Goal: Task Accomplishment & Management: Manage account settings

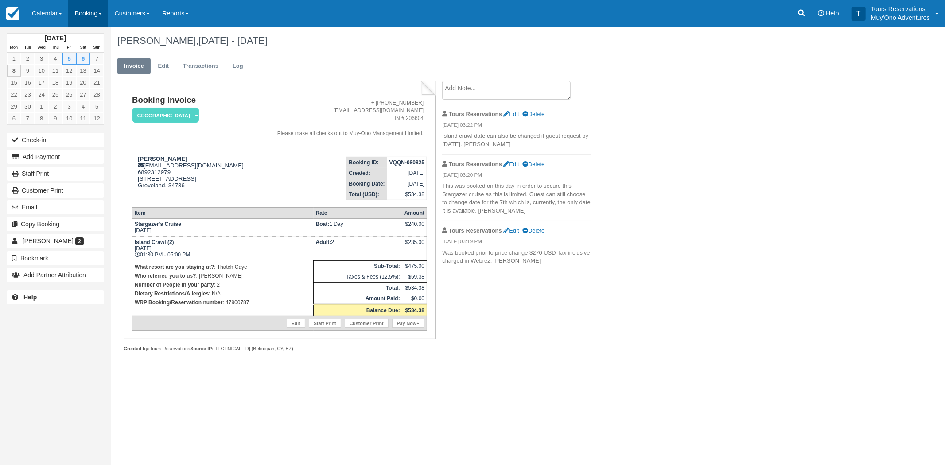
click at [99, 11] on link "Booking" at bounding box center [88, 13] width 40 height 27
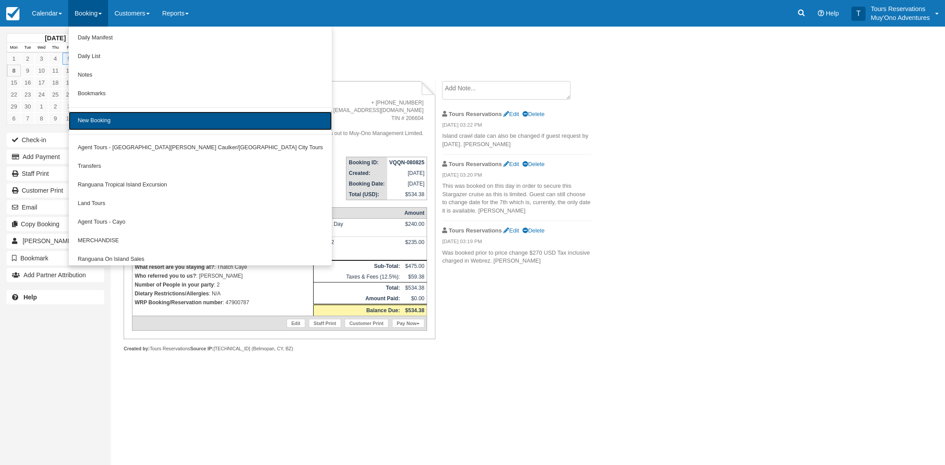
click at [100, 117] on link "New Booking" at bounding box center [200, 121] width 263 height 19
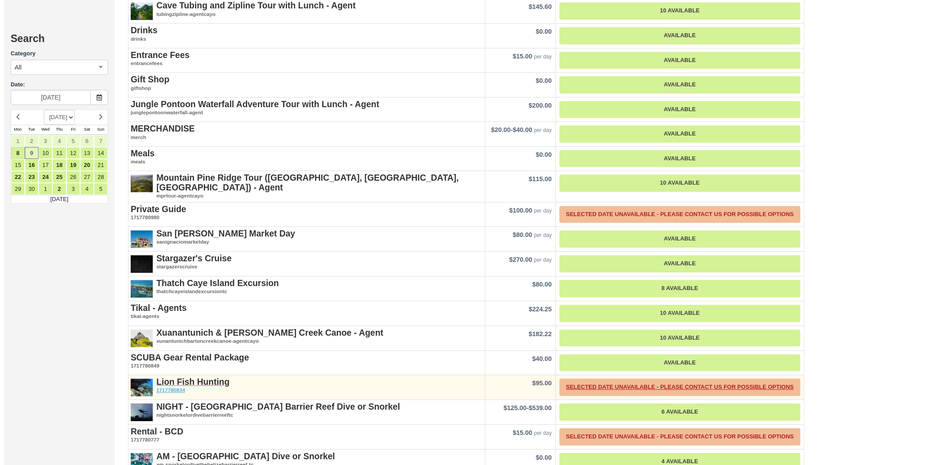
scroll to position [984, 0]
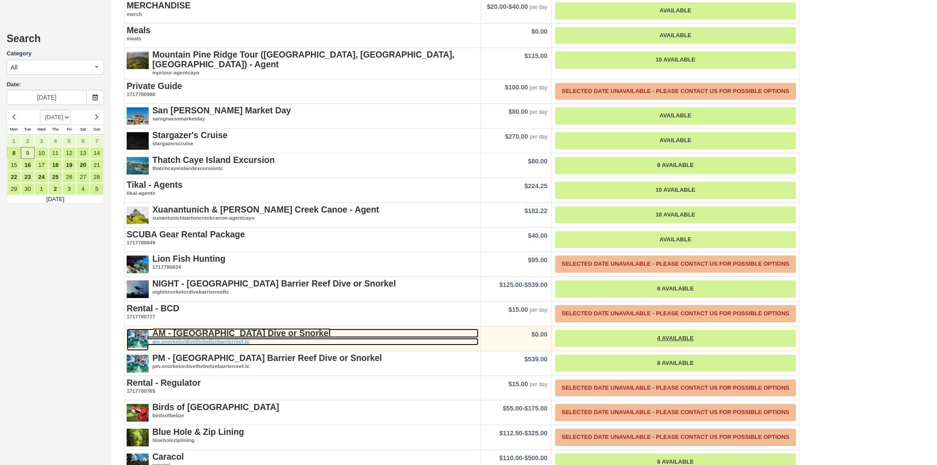
click at [204, 328] on strong "AM - [GEOGRAPHIC_DATA] Dive or Snorkel" at bounding box center [241, 333] width 179 height 10
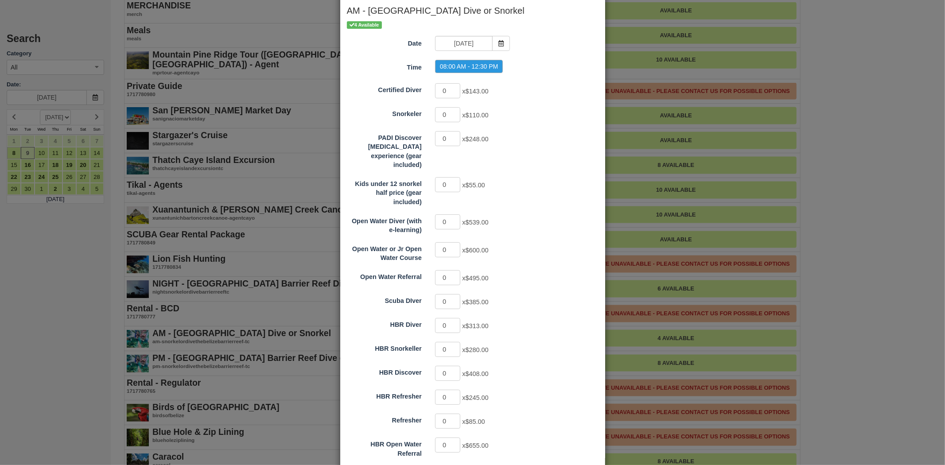
scroll to position [94, 0]
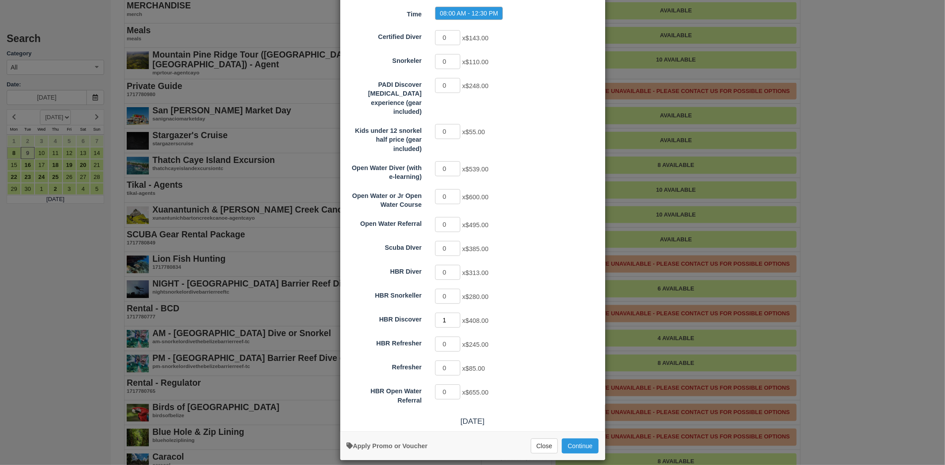
type input "1"
click at [453, 313] on input "1" at bounding box center [448, 320] width 26 height 15
click at [582, 439] on button "Continue" at bounding box center [580, 446] width 36 height 15
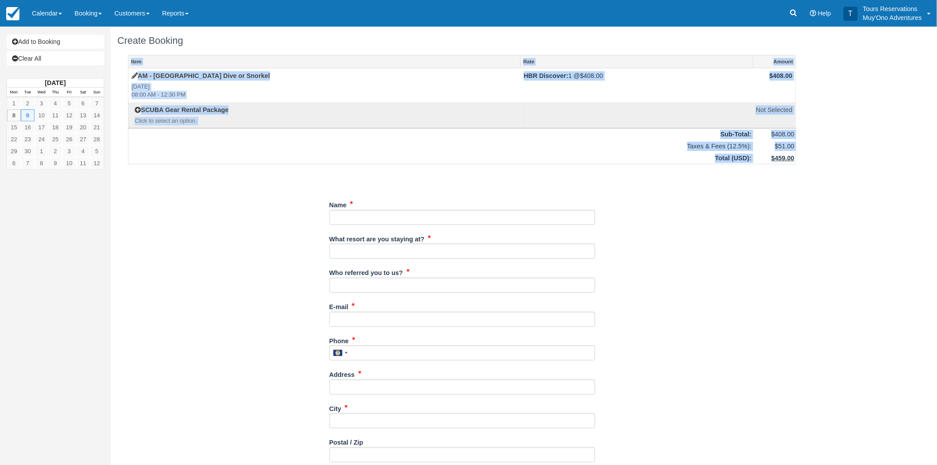
drag, startPoint x: 798, startPoint y: 157, endPoint x: 773, endPoint y: 155, distance: 25.7
click at [772, 155] on div "Item Rate Amount AM - Belize Barrier Reef Dive or Snorkel Tue Sep 9, 2025 08:00…" at bounding box center [462, 389] width 690 height 668
copy table "Item Rate Amount AM - Belize Barrier Reef Dive or Snorkel Tue Sep 9, 2025 08:00…"
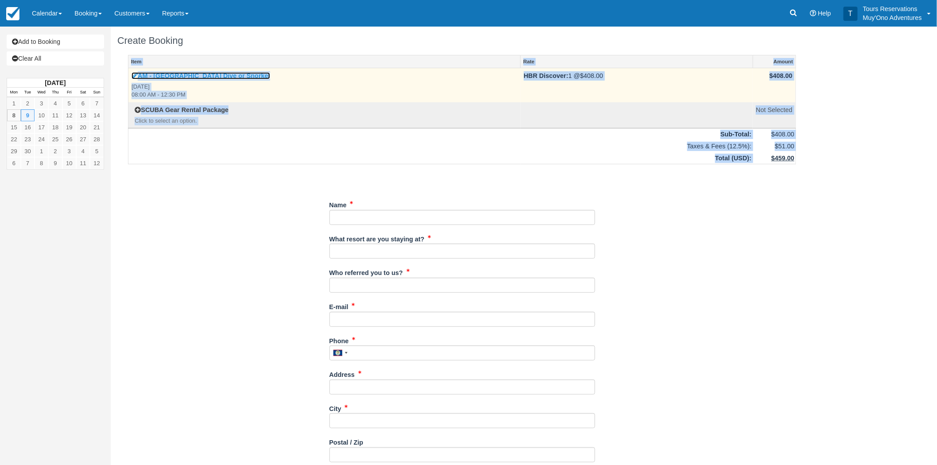
click at [188, 77] on link "AM - [GEOGRAPHIC_DATA] Dive or Snorkel" at bounding box center [201, 75] width 139 height 7
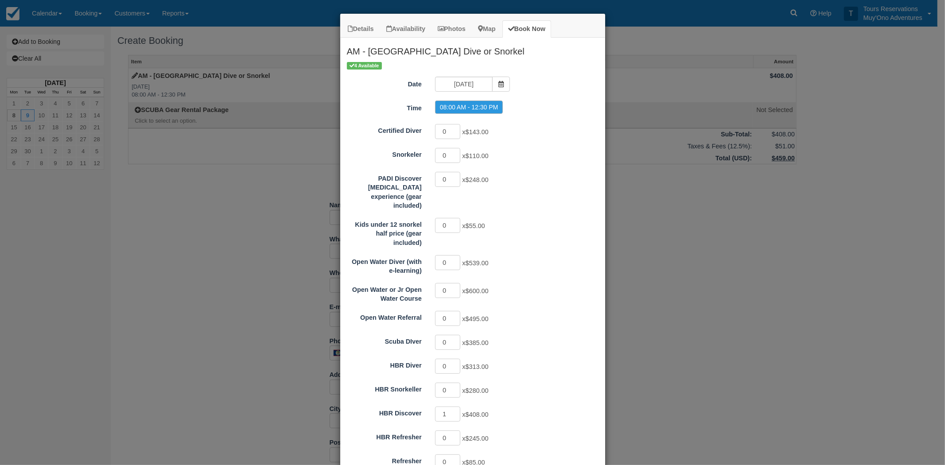
click at [181, 103] on div "Details Availability Photos Map Book Now AM - [GEOGRAPHIC_DATA] Dive or Snorkel…" at bounding box center [472, 232] width 945 height 465
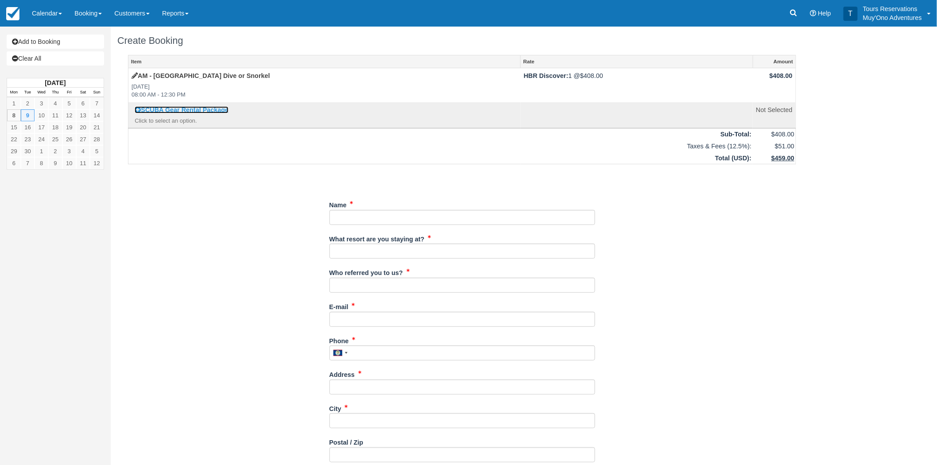
click at [183, 110] on link "SCUBA Gear Rental Package" at bounding box center [182, 109] width 94 height 7
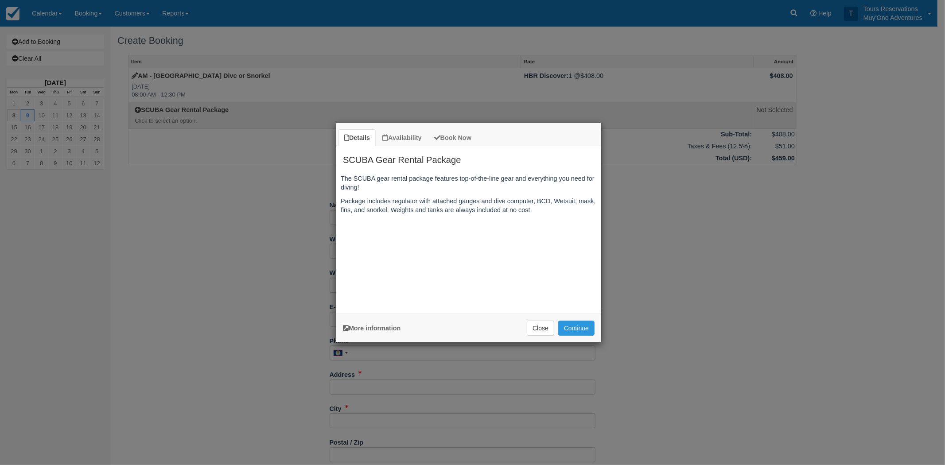
click at [645, 228] on div "Details Availability Book Now SCUBA Gear Rental Package The SCUBA gear rental p…" at bounding box center [472, 232] width 945 height 465
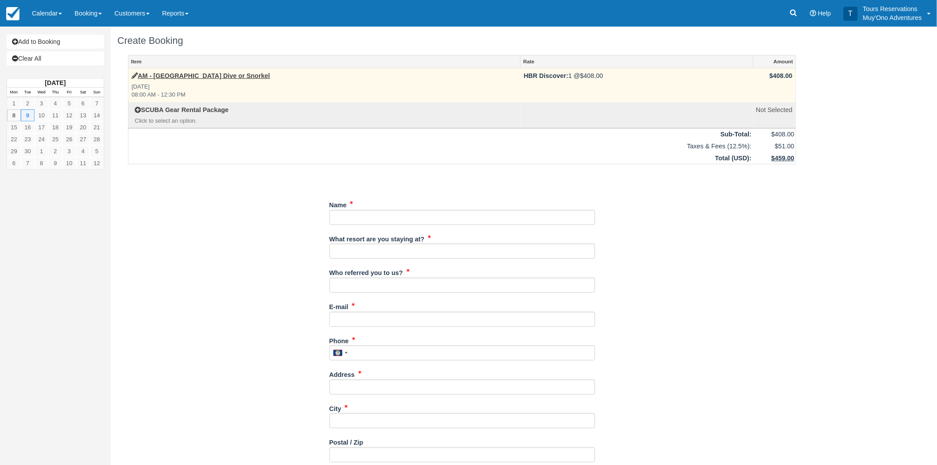
click at [175, 79] on strong "AM - Belize Barrier Reef Dive or Snorkel" at bounding box center [201, 75] width 139 height 7
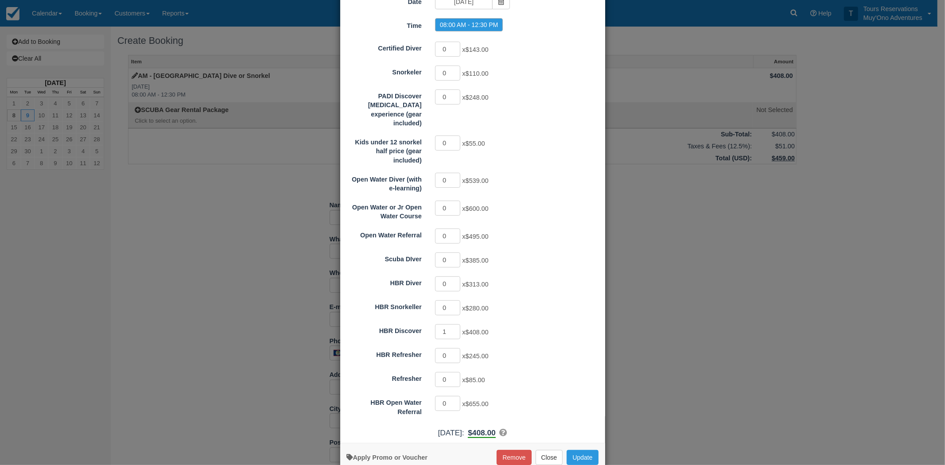
scroll to position [94, 0]
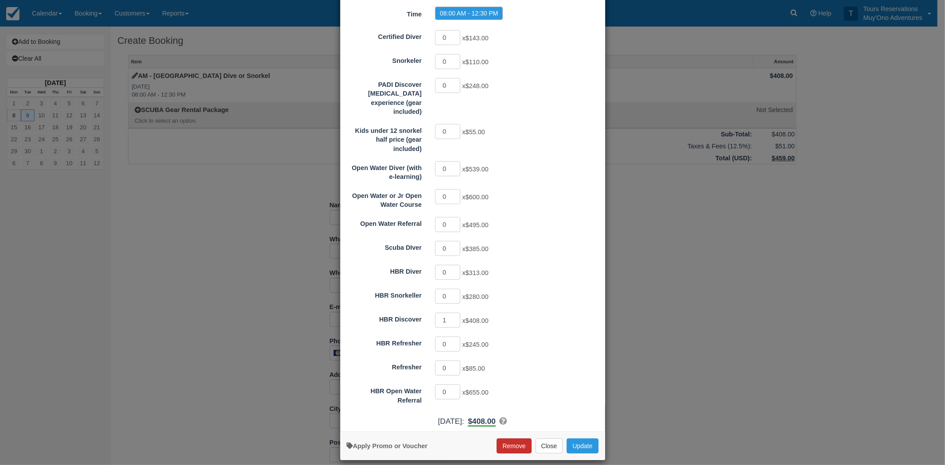
drag, startPoint x: 499, startPoint y: 439, endPoint x: 500, endPoint y: 427, distance: 11.5
click at [499, 439] on button "Remove" at bounding box center [514, 446] width 35 height 15
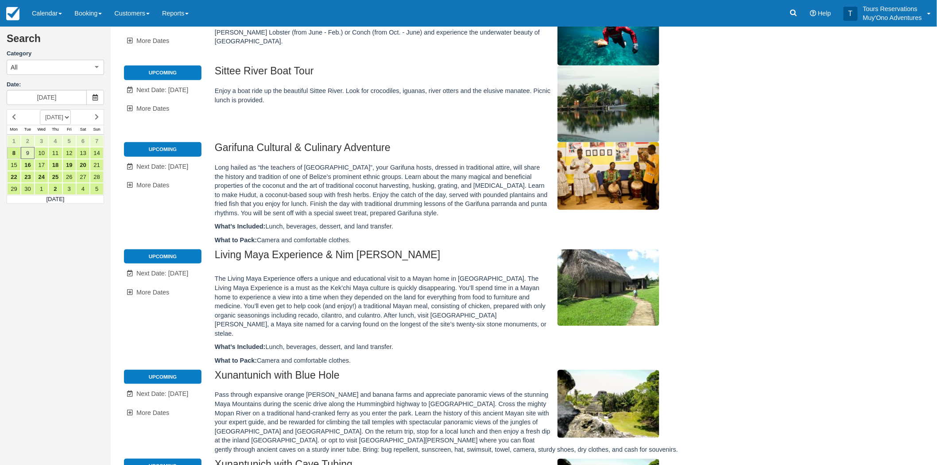
scroll to position [148, 0]
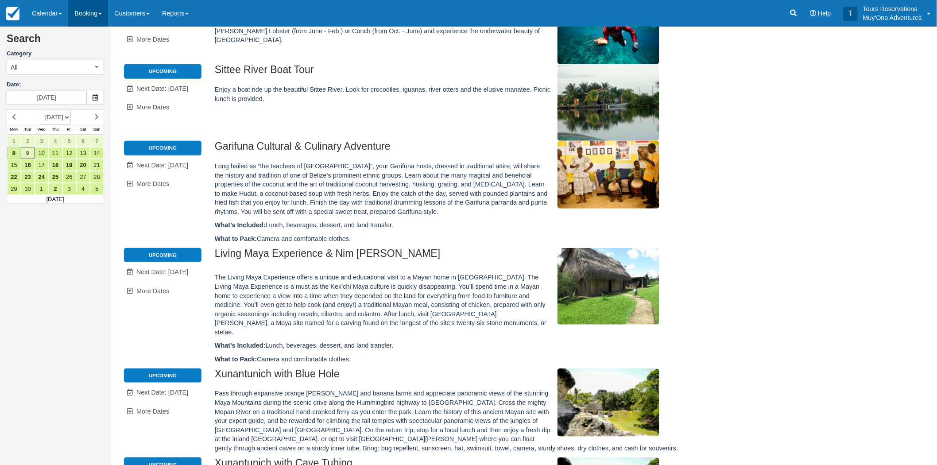
click at [83, 12] on link "Booking" at bounding box center [88, 13] width 40 height 27
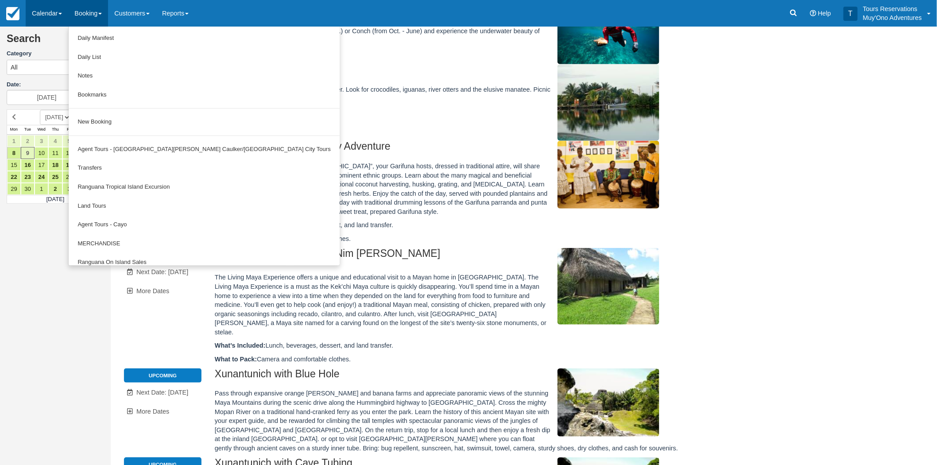
click at [52, 11] on link "Calendar" at bounding box center [47, 13] width 43 height 27
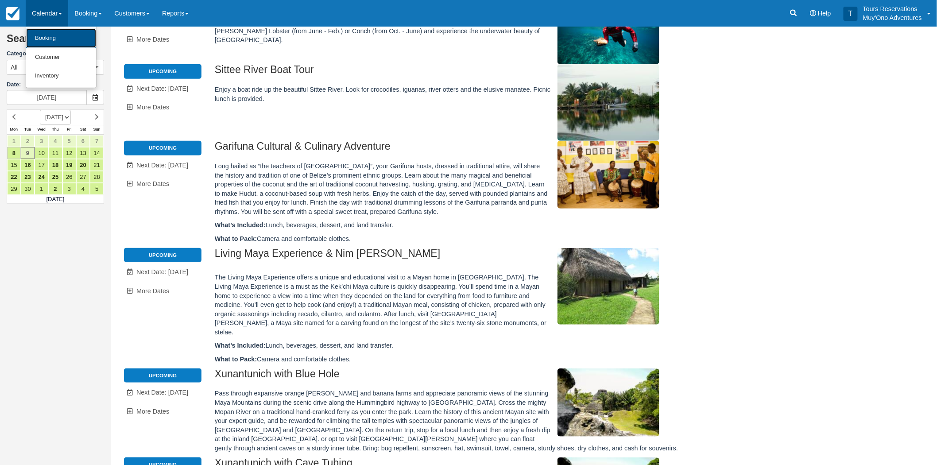
click at [50, 32] on link "Booking" at bounding box center [61, 38] width 70 height 19
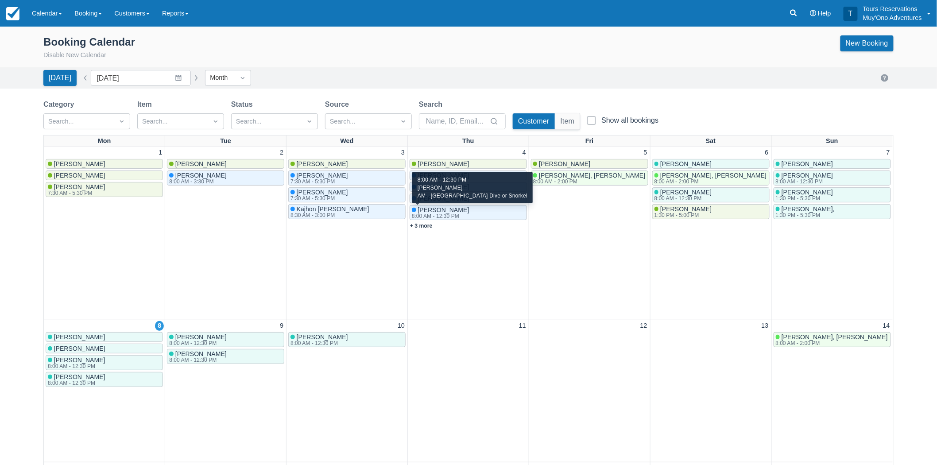
click at [453, 215] on div "8:00 AM - 12:30 PM" at bounding box center [440, 216] width 56 height 5
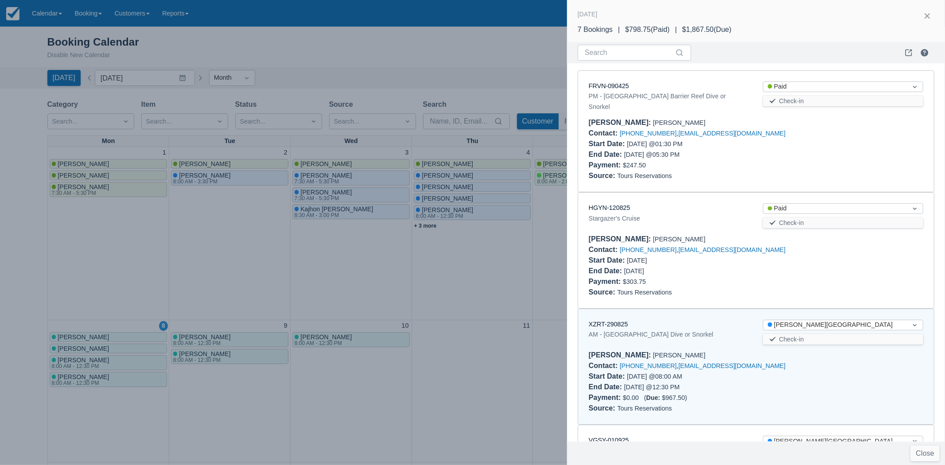
scroll to position [239, 0]
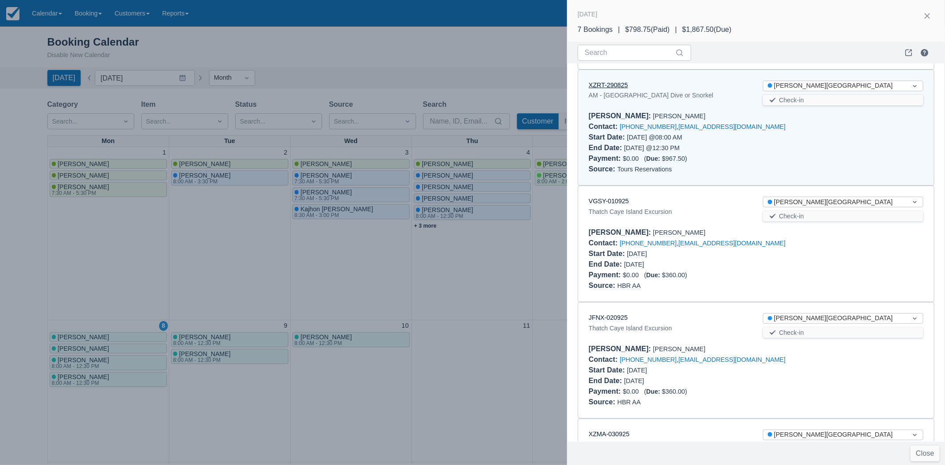
click at [614, 82] on link "XZRT-290825" at bounding box center [608, 85] width 39 height 7
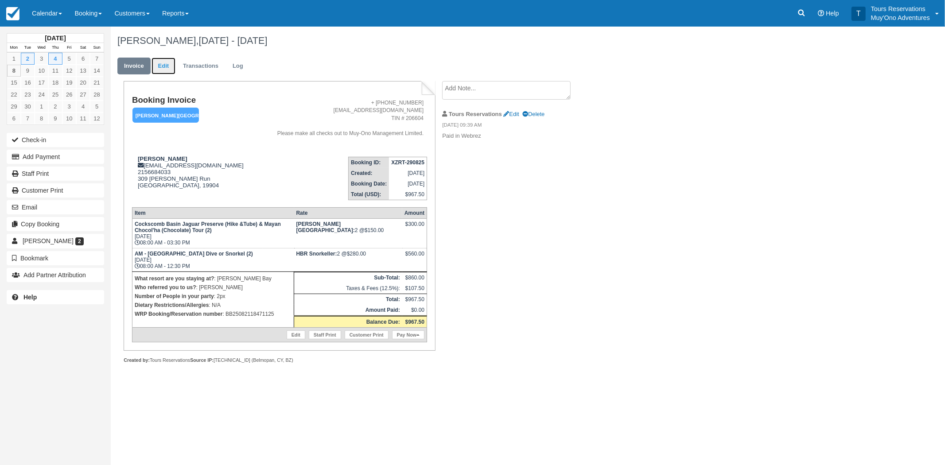
click at [170, 62] on link "Edit" at bounding box center [164, 66] width 24 height 17
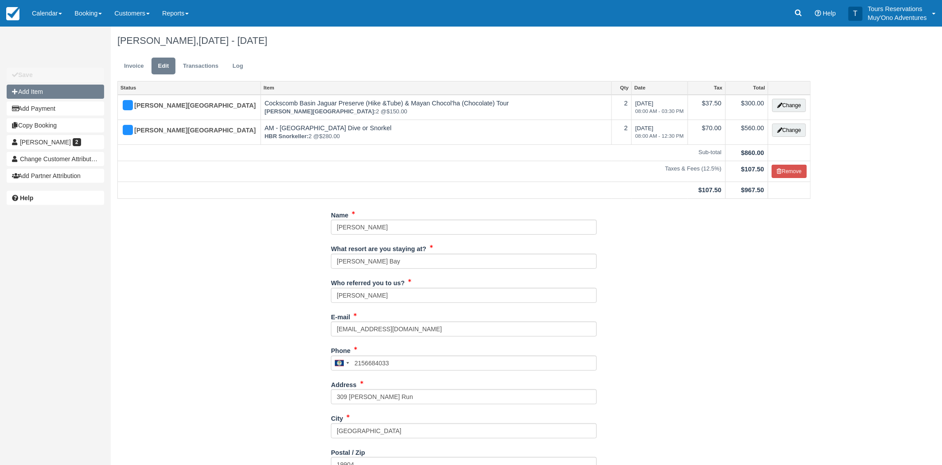
click at [56, 86] on button "Add Item" at bounding box center [55, 92] width 97 height 14
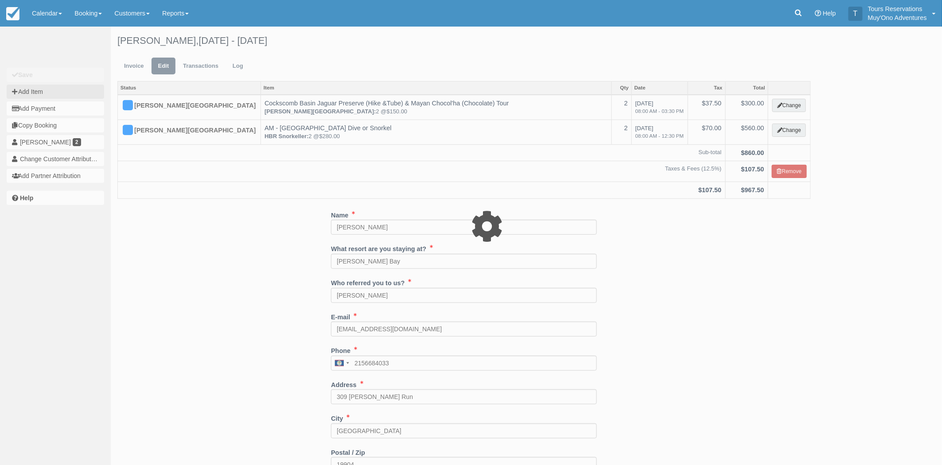
type input "0.00"
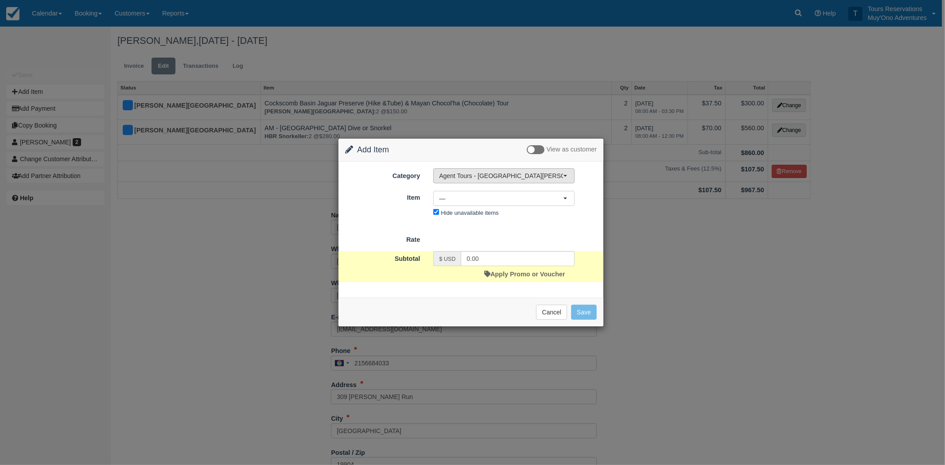
click at [484, 177] on span "Agent Tours - [GEOGRAPHIC_DATA][PERSON_NAME] Caulker/[GEOGRAPHIC_DATA] City Tou…" at bounding box center [501, 175] width 124 height 9
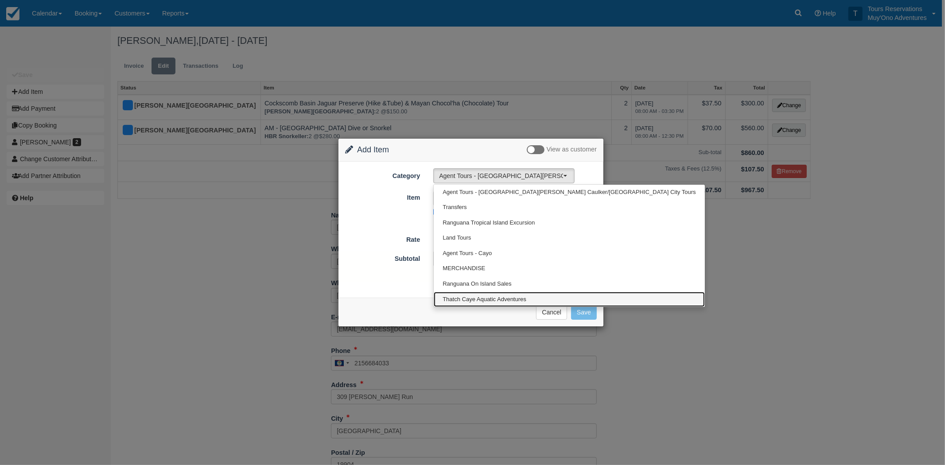
click at [474, 299] on span "Thatch Caye Aquatic Adventures" at bounding box center [485, 299] width 84 height 8
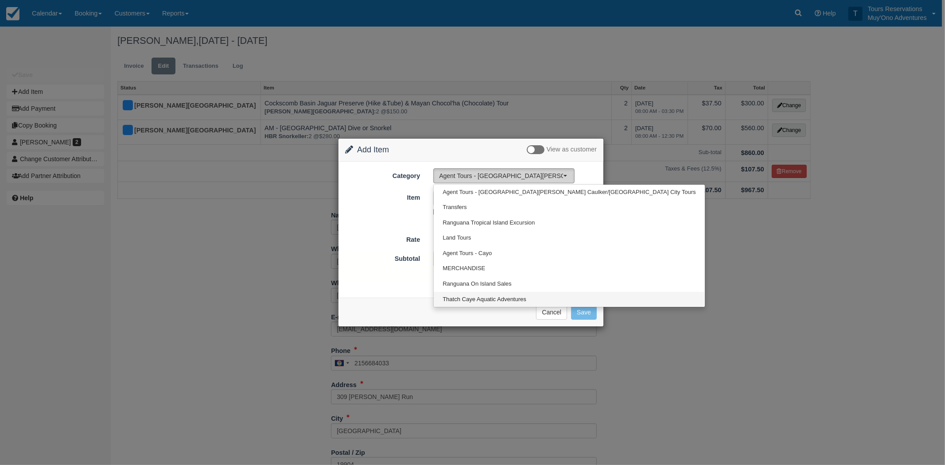
select select "64"
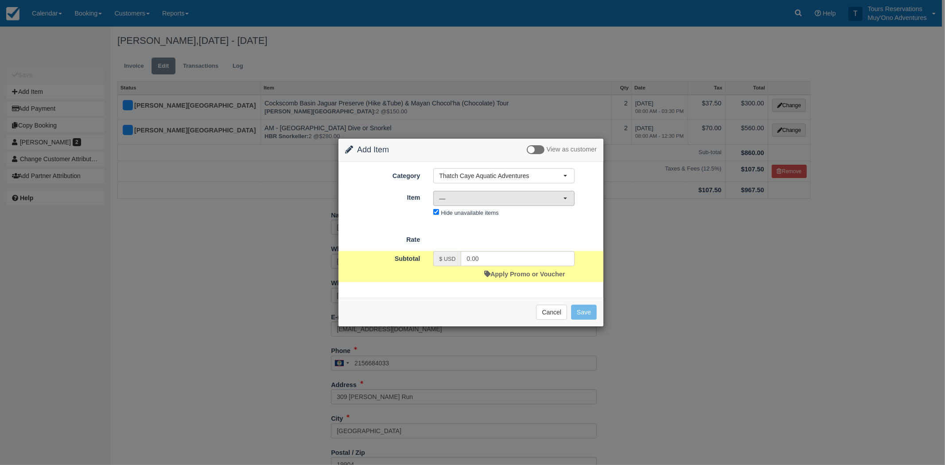
click at [470, 200] on span "—" at bounding box center [501, 198] width 124 height 9
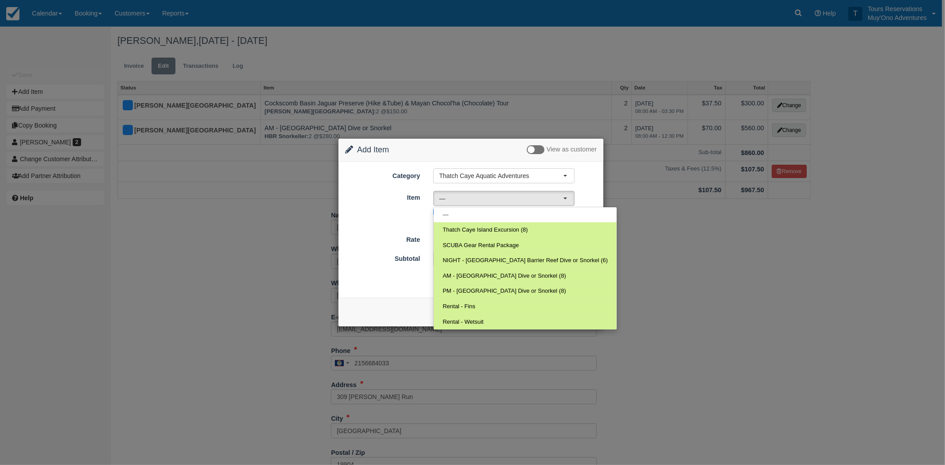
click at [377, 290] on div "Category Thatch Caye Aquatic Adventures Agent Tours - San Pedro/Caye Caulker/Be…" at bounding box center [470, 230] width 265 height 136
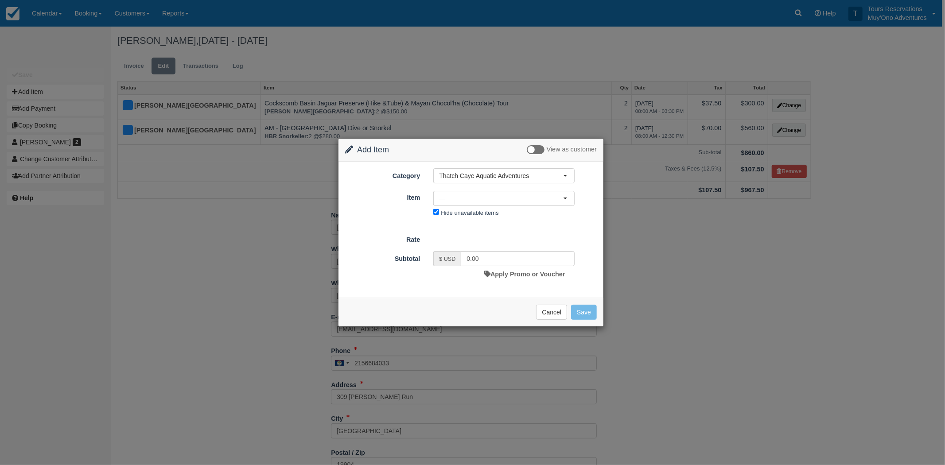
click at [750, 295] on div "Change Item Add Item View as customer Category Thatch Caye Aquatic Adventures A…" at bounding box center [472, 232] width 945 height 465
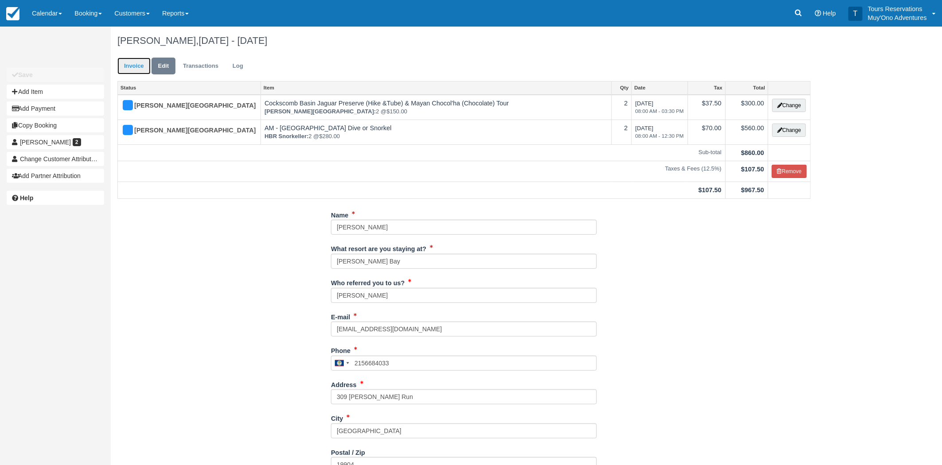
click at [133, 62] on link "Invoice" at bounding box center [133, 66] width 33 height 17
